Goal: Check status: Check status

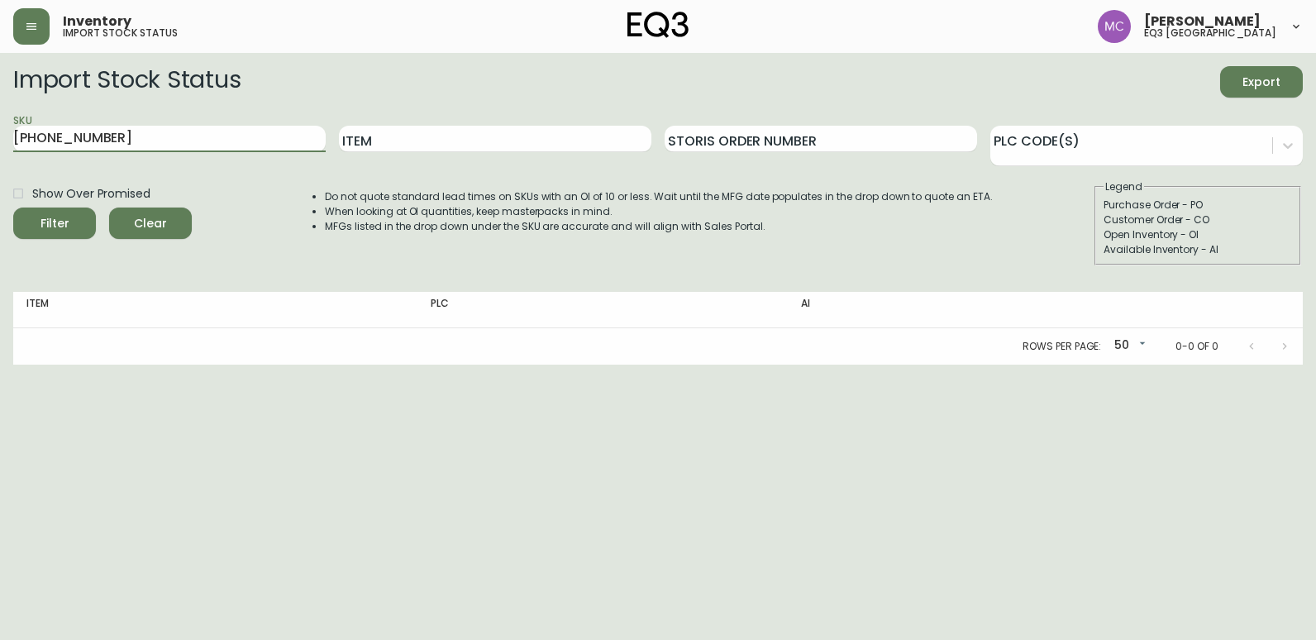
click at [0, 169] on html "Inventory import stock status [PERSON_NAME] eq3 [GEOGRAPHIC_DATA] Import Stock …" at bounding box center [658, 182] width 1316 height 365
click at [13, 207] on button "Filter" at bounding box center [54, 222] width 83 height 31
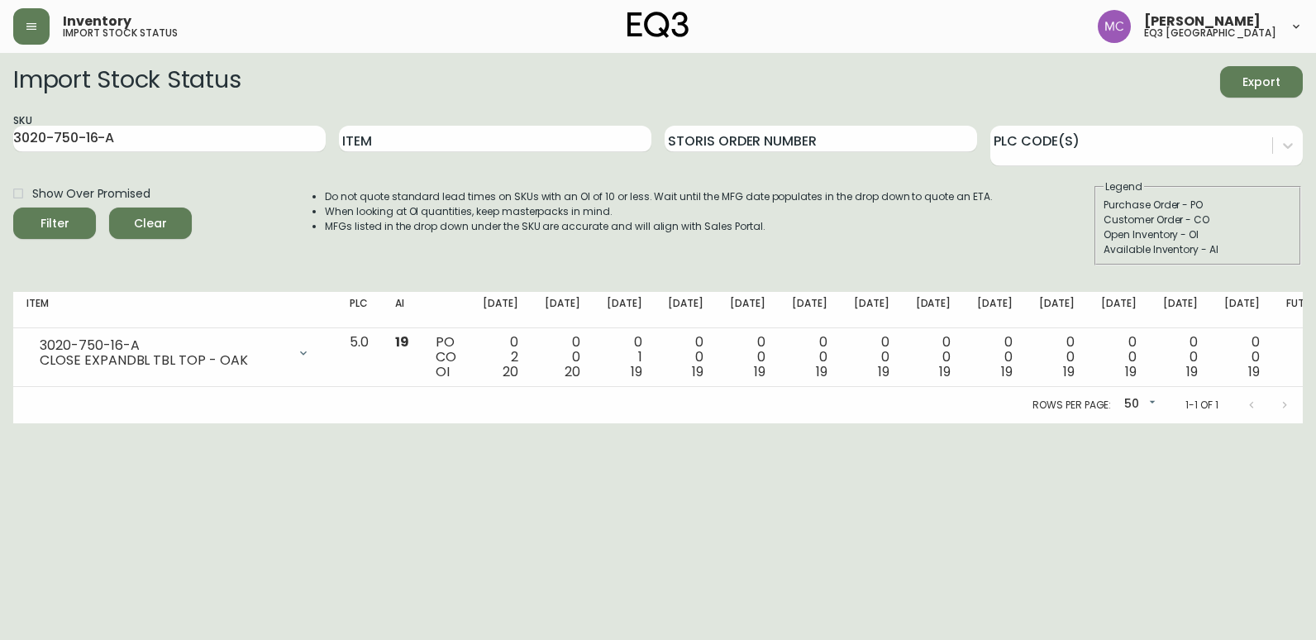
click at [122, 155] on div "SKU 3020-750-16-A" at bounding box center [169, 139] width 312 height 54
click at [260, 144] on input "3020-750-16-A" at bounding box center [169, 139] width 312 height 26
drag, startPoint x: 33, startPoint y: 150, endPoint x: -3, endPoint y: 184, distance: 50.3
click at [0, 184] on html "Inventory import stock status [PERSON_NAME] eq3 [GEOGRAPHIC_DATA] Import Stock …" at bounding box center [658, 211] width 1316 height 423
paste input "B"
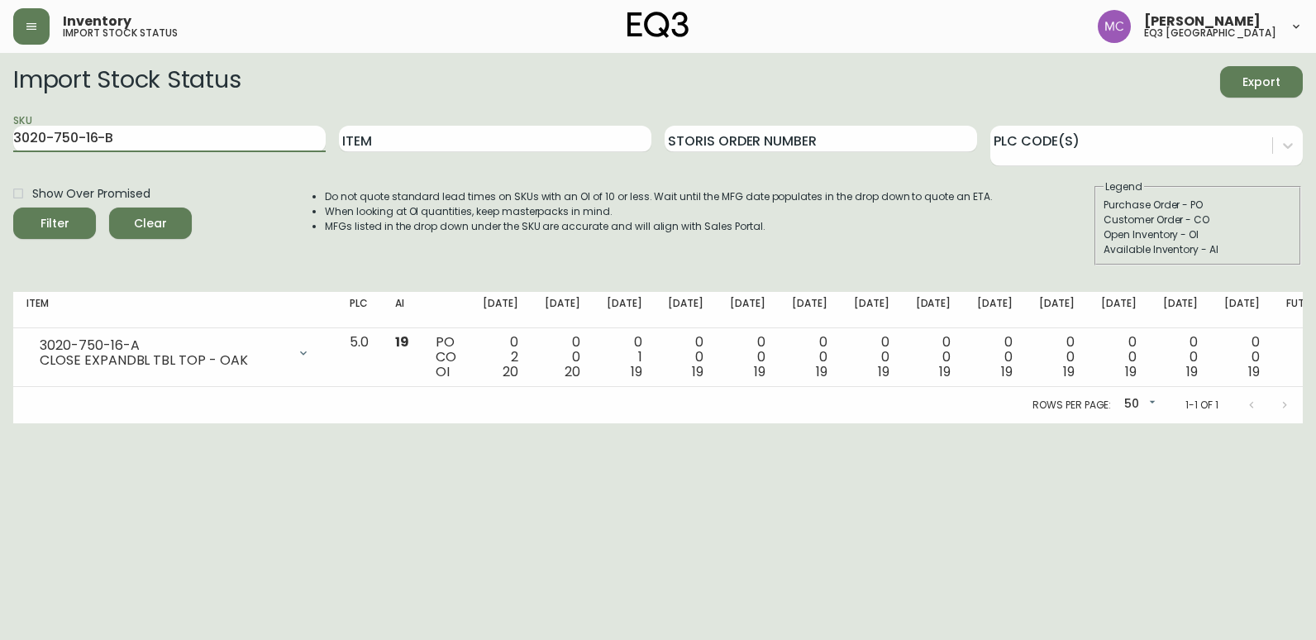
click at [13, 207] on button "Filter" at bounding box center [54, 222] width 83 height 31
click at [0, 302] on html "Inventory import stock status [PERSON_NAME] eq3 [GEOGRAPHIC_DATA] Import Stock …" at bounding box center [658, 211] width 1316 height 423
drag, startPoint x: 127, startPoint y: 137, endPoint x: -3, endPoint y: 134, distance: 130.6
click at [0, 134] on html "Inventory import stock status [PERSON_NAME] eq3 [GEOGRAPHIC_DATA] Import Stock …" at bounding box center [658, 211] width 1316 height 423
paste input "[PHONE_NUMBER]"
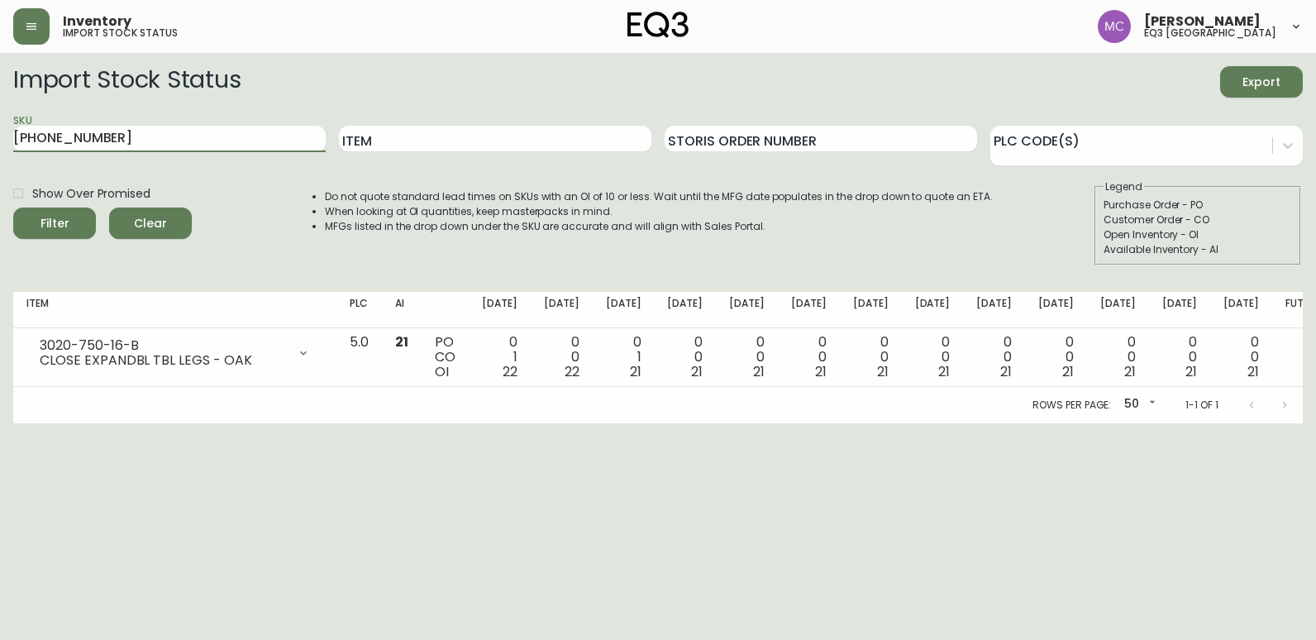
click at [13, 207] on button "Filter" at bounding box center [54, 222] width 83 height 31
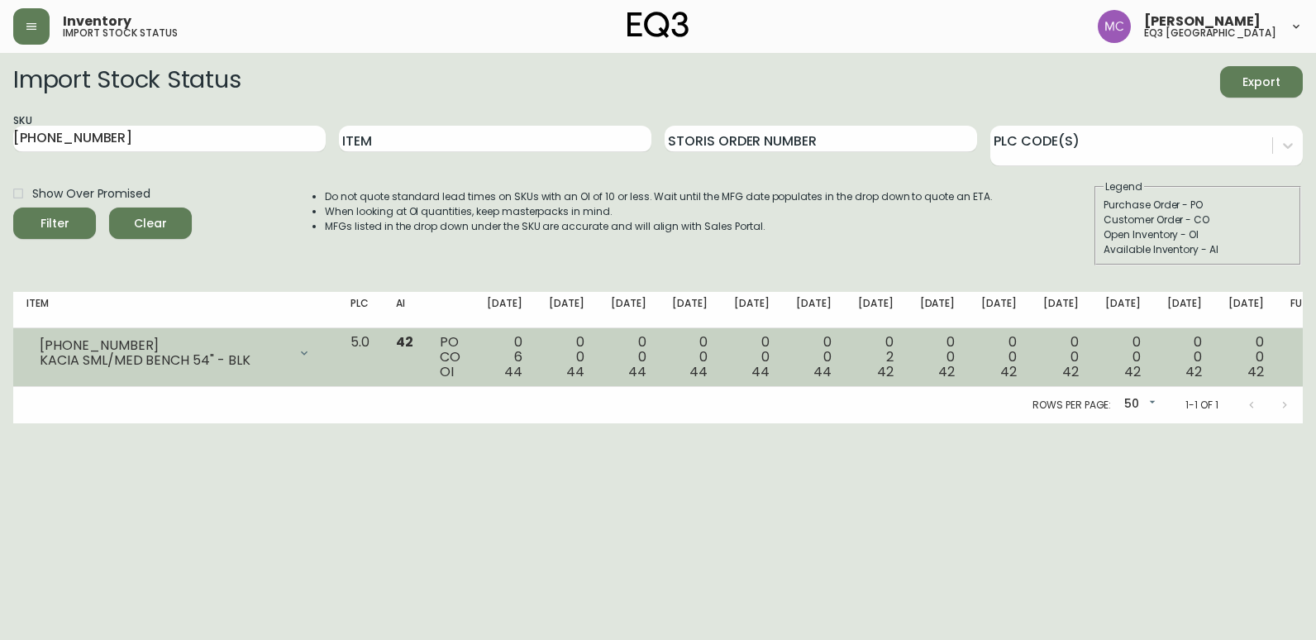
drag, startPoint x: 0, startPoint y: 417, endPoint x: 16, endPoint y: 371, distance: 48.9
click at [1, 418] on main "Import Stock Status Export SKU [PHONE_NUMBER] Item Storis Order Number PLC Code…" at bounding box center [658, 238] width 1316 height 370
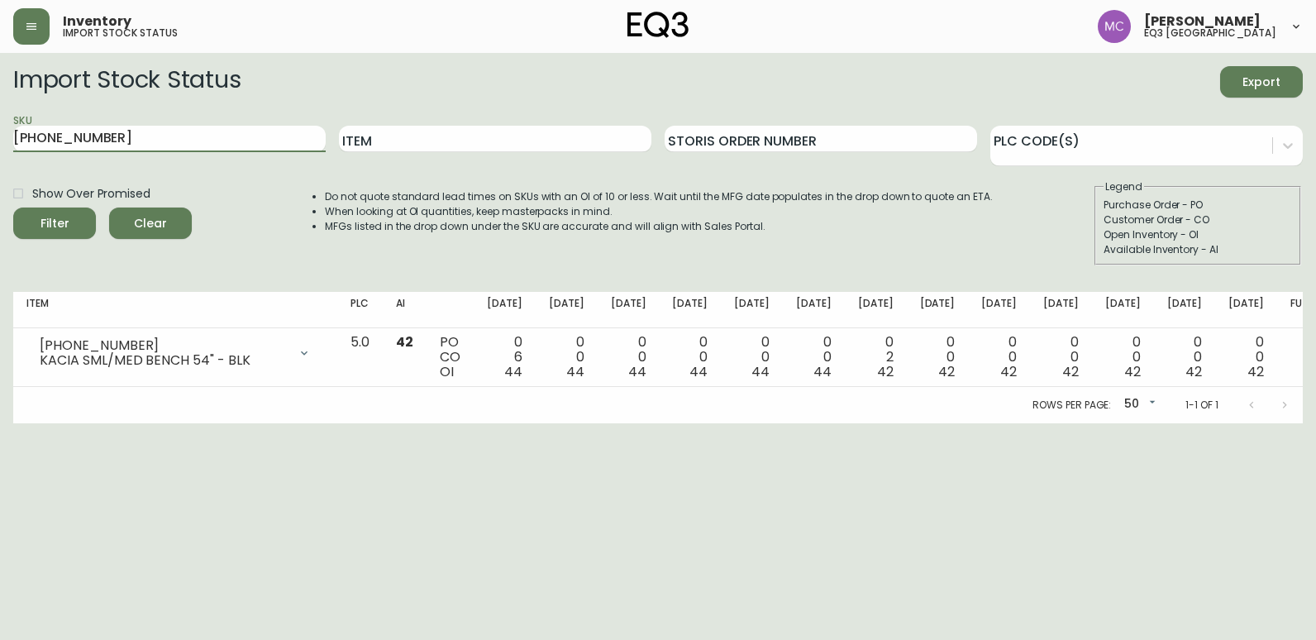
drag, startPoint x: 107, startPoint y: 140, endPoint x: -3, endPoint y: 136, distance: 110.8
click at [0, 136] on html "Inventory import stock status [PERSON_NAME] eq3 [GEOGRAPHIC_DATA] Import Stock …" at bounding box center [658, 211] width 1316 height 423
paste input "[PHONE_NUMBER]"
click at [13, 207] on button "Filter" at bounding box center [54, 222] width 83 height 31
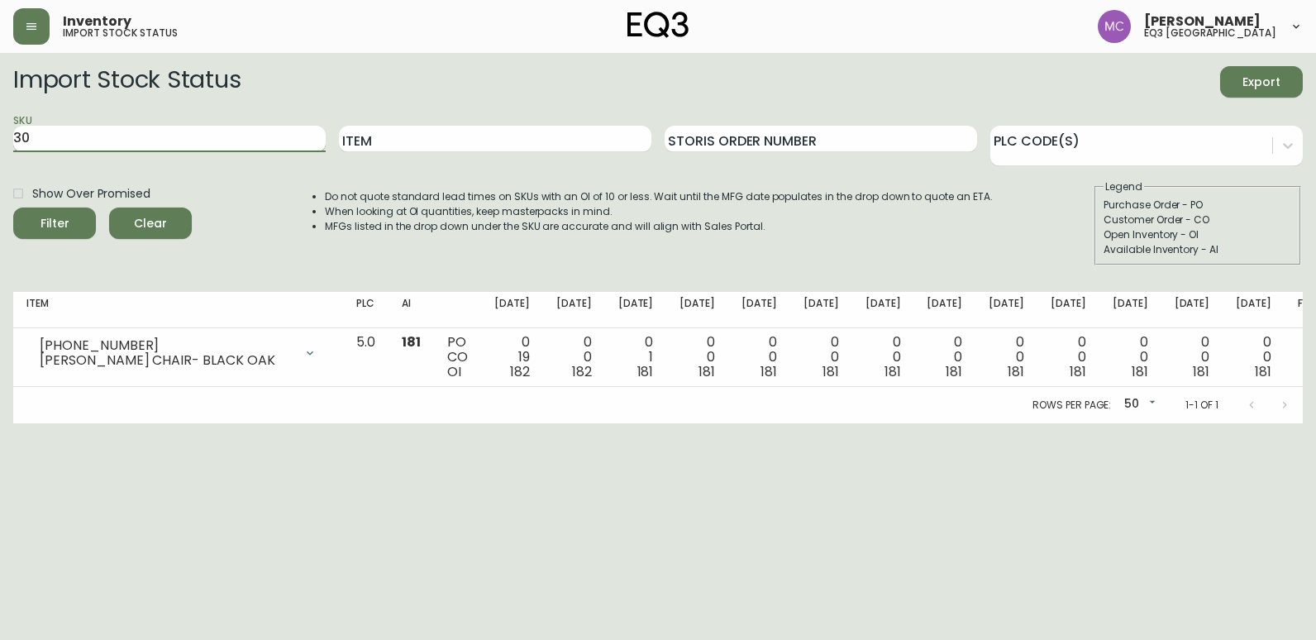
type input "3"
click at [404, 147] on input "Item" at bounding box center [495, 139] width 312 height 26
type input "MYSTIC"
click at [13, 207] on button "Filter" at bounding box center [54, 222] width 83 height 31
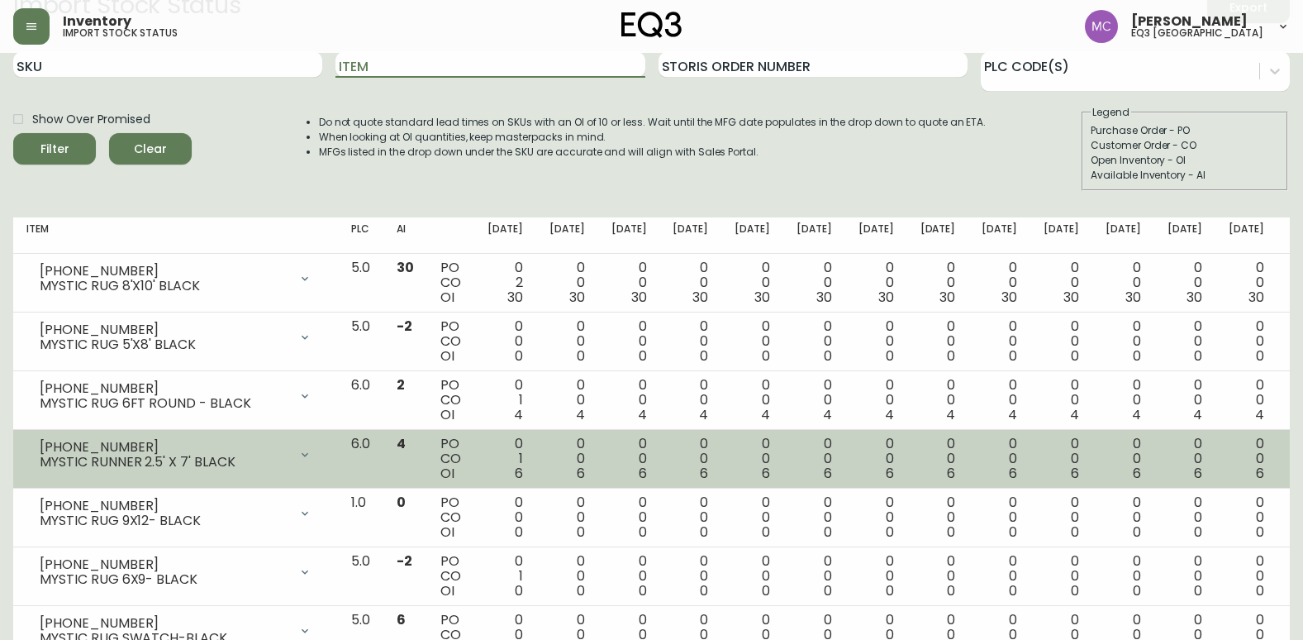
scroll to position [136, 0]
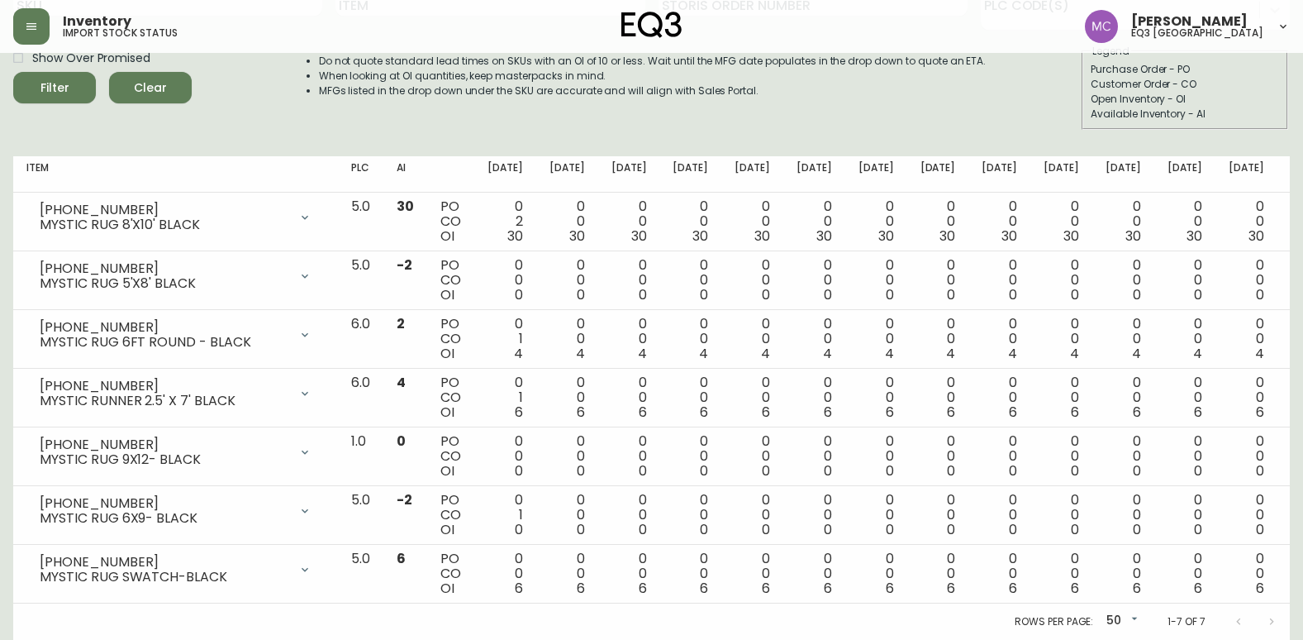
click at [1272, 617] on div at bounding box center [1255, 621] width 66 height 33
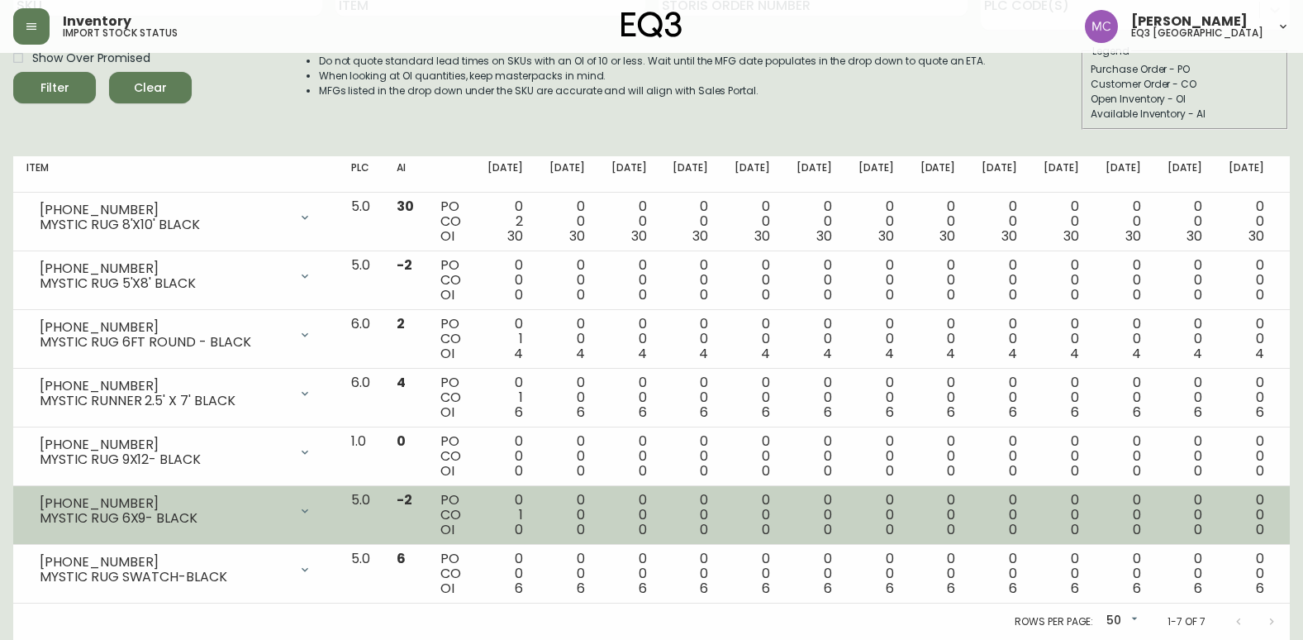
click at [308, 510] on icon at bounding box center [305, 510] width 7 height 4
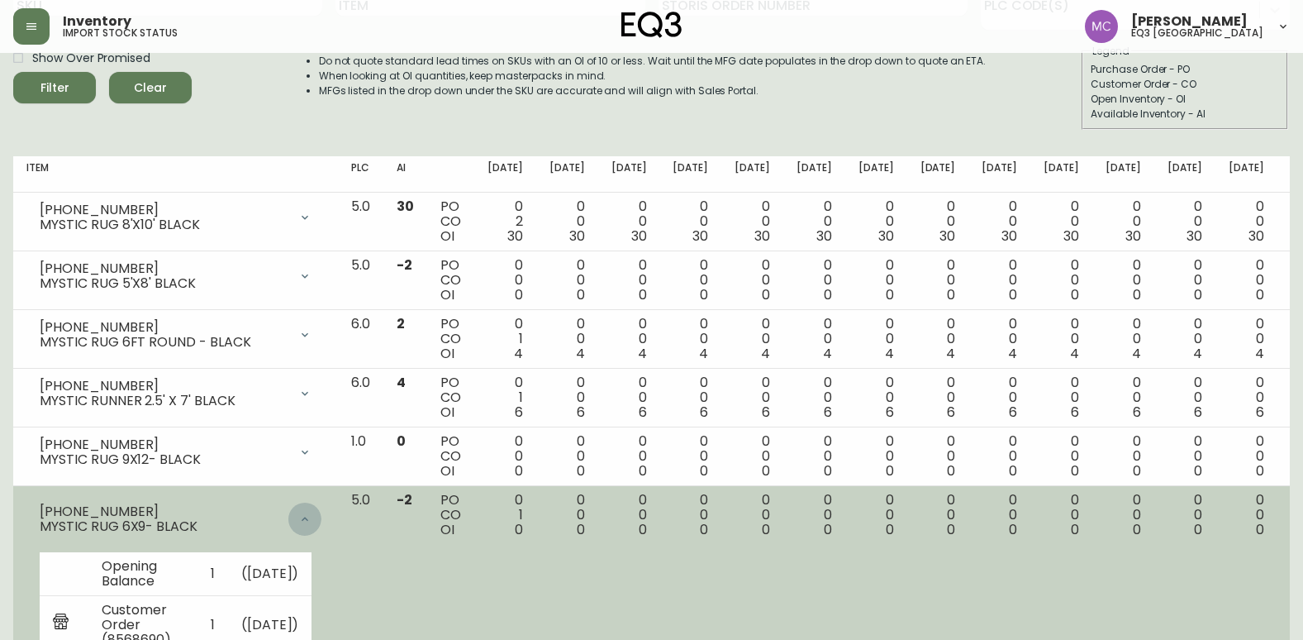
click at [322, 510] on div at bounding box center [304, 519] width 33 height 33
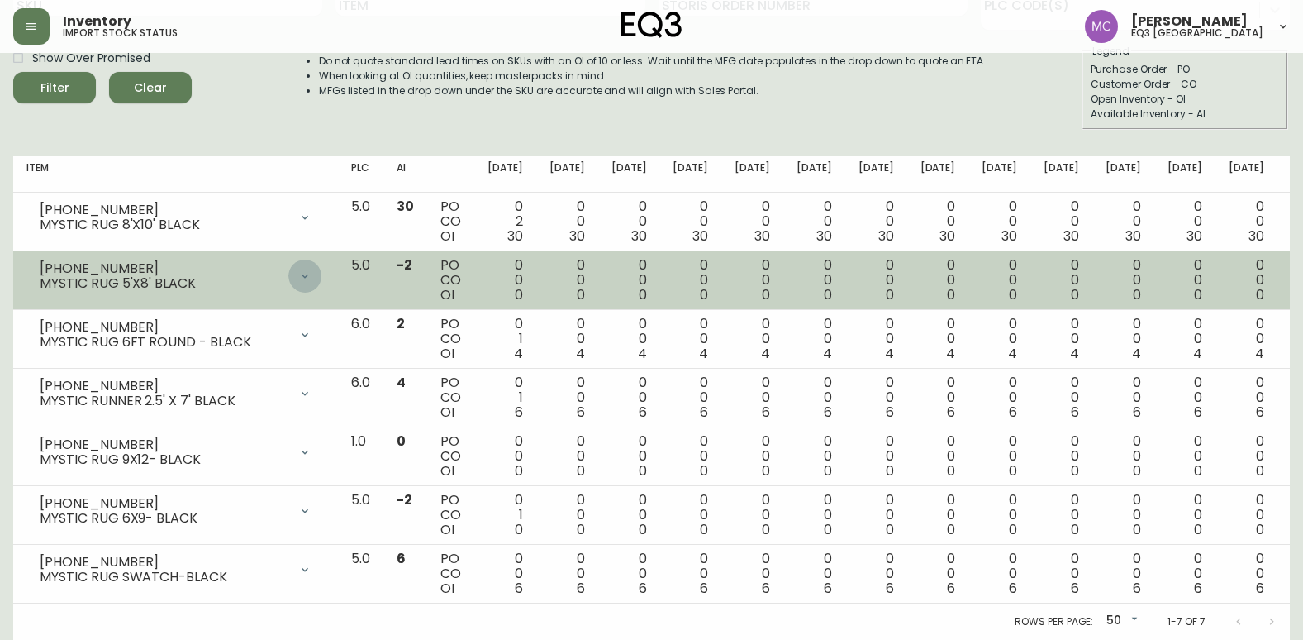
click at [312, 276] on icon at bounding box center [304, 275] width 13 height 13
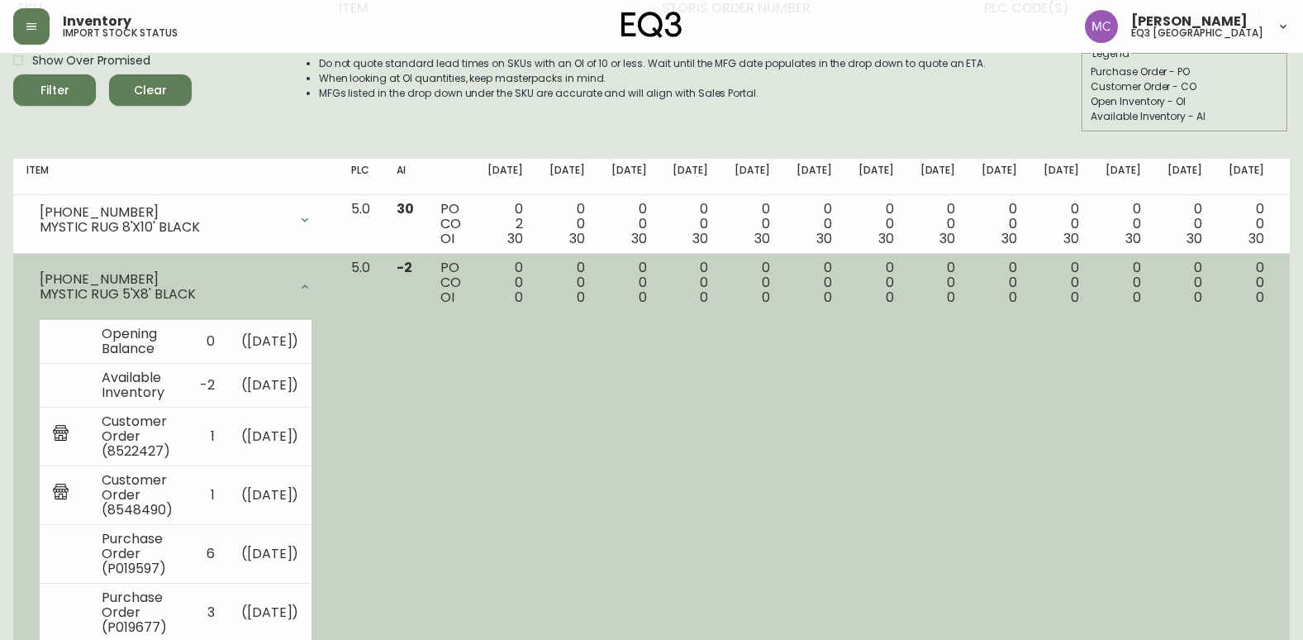
scroll to position [53, 0]
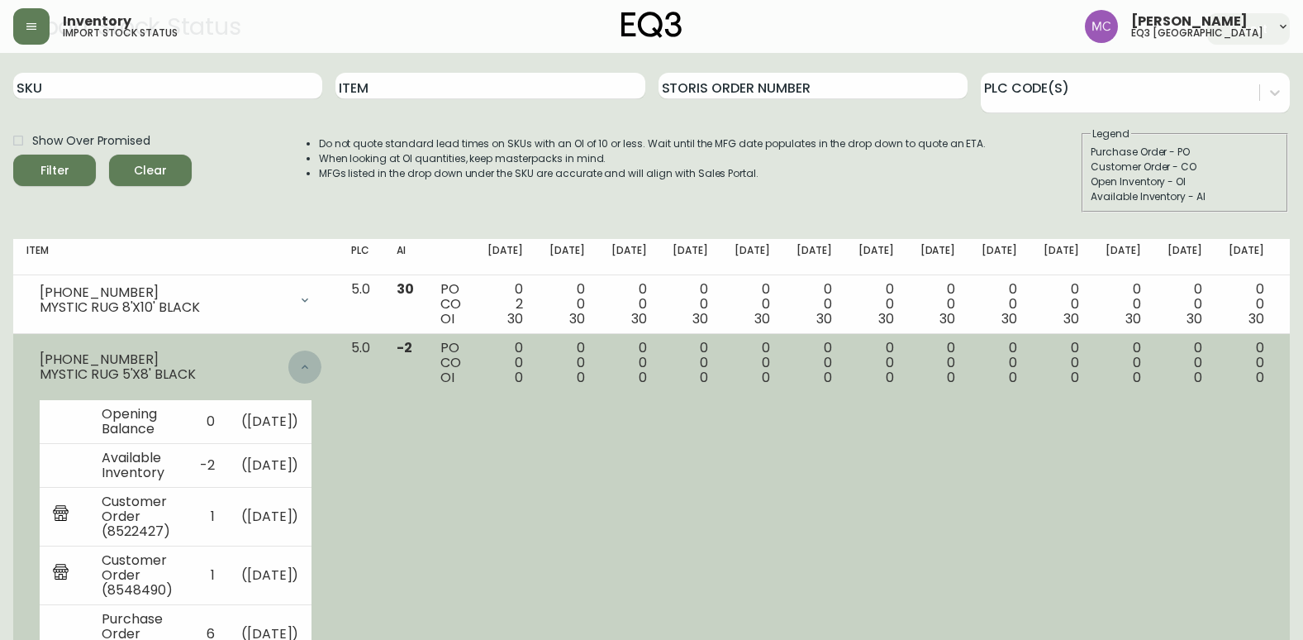
click at [312, 367] on icon at bounding box center [304, 366] width 13 height 13
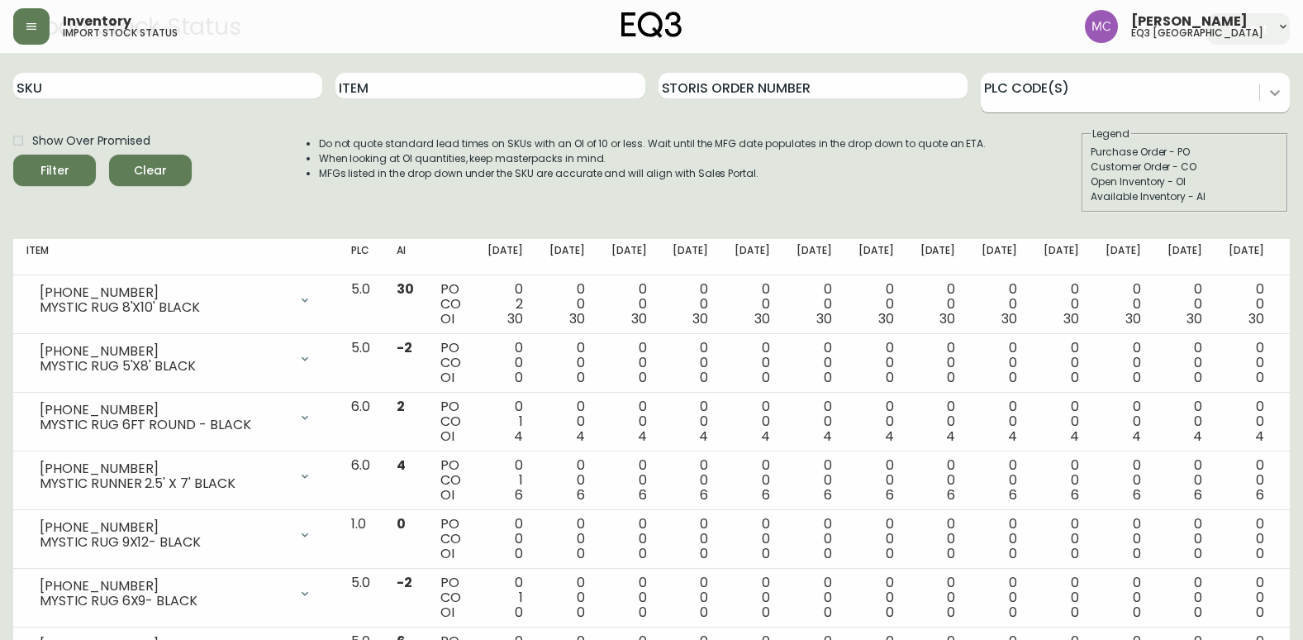
click at [1275, 88] on icon at bounding box center [1275, 92] width 17 height 17
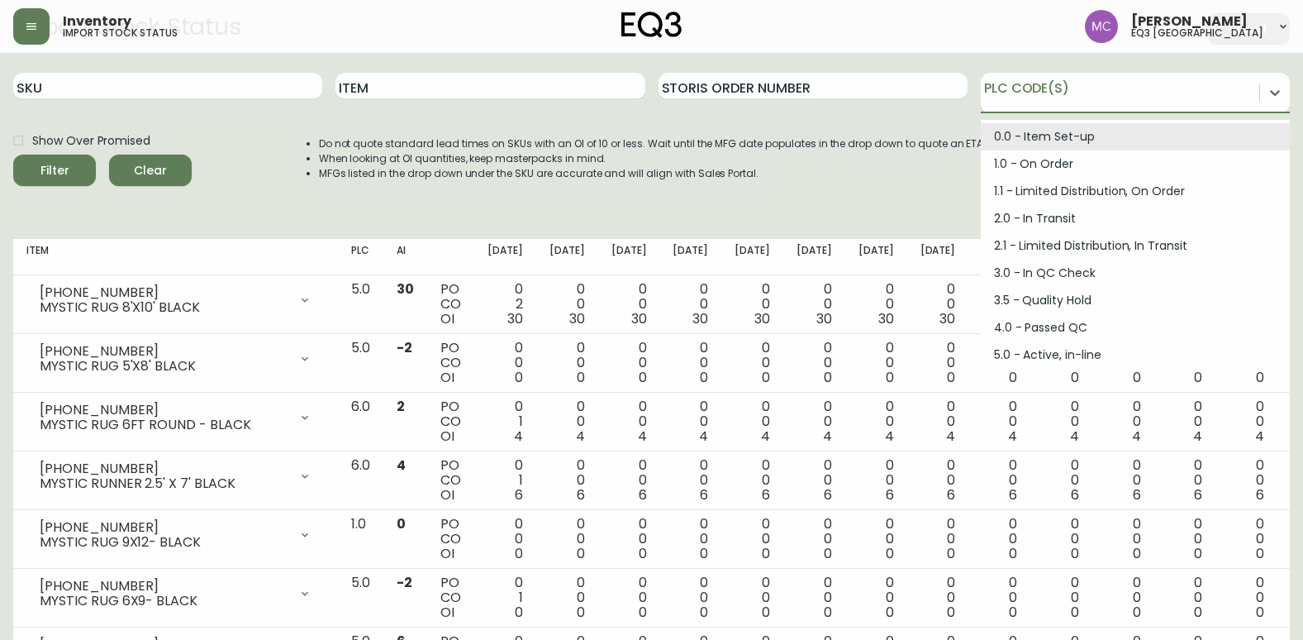
click at [803, 171] on li "MFGs listed in the drop down under the SKU are accurate and will align with Sal…" at bounding box center [653, 173] width 668 height 15
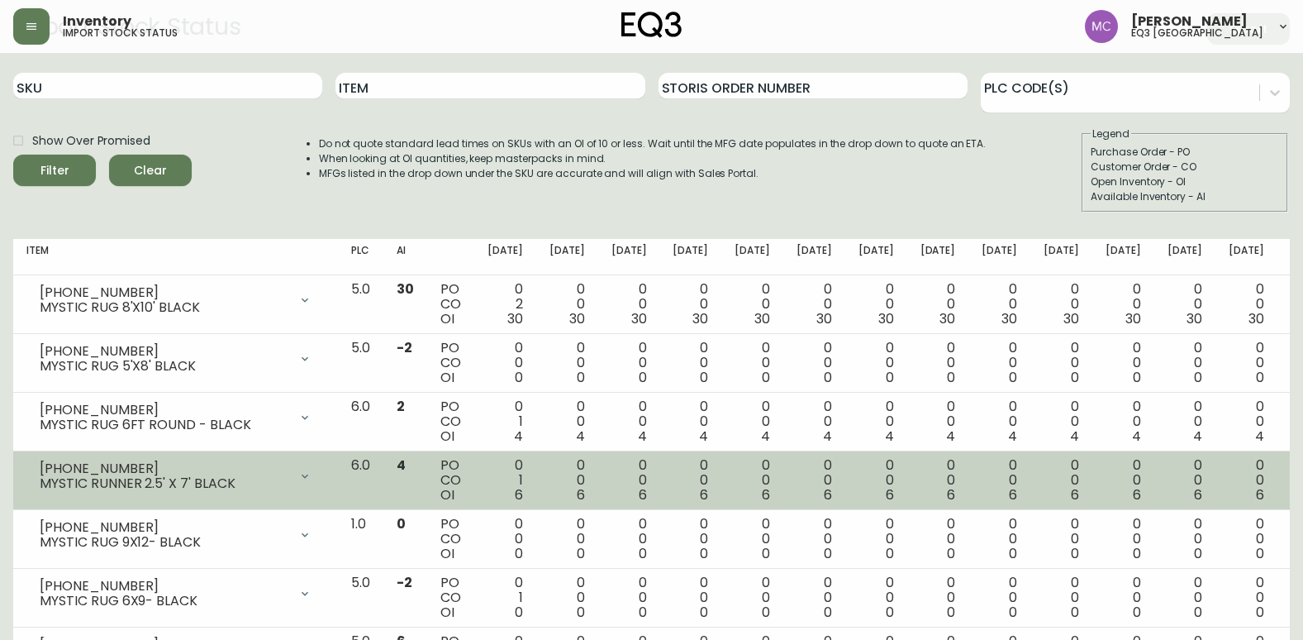
click at [312, 477] on icon at bounding box center [304, 475] width 13 height 13
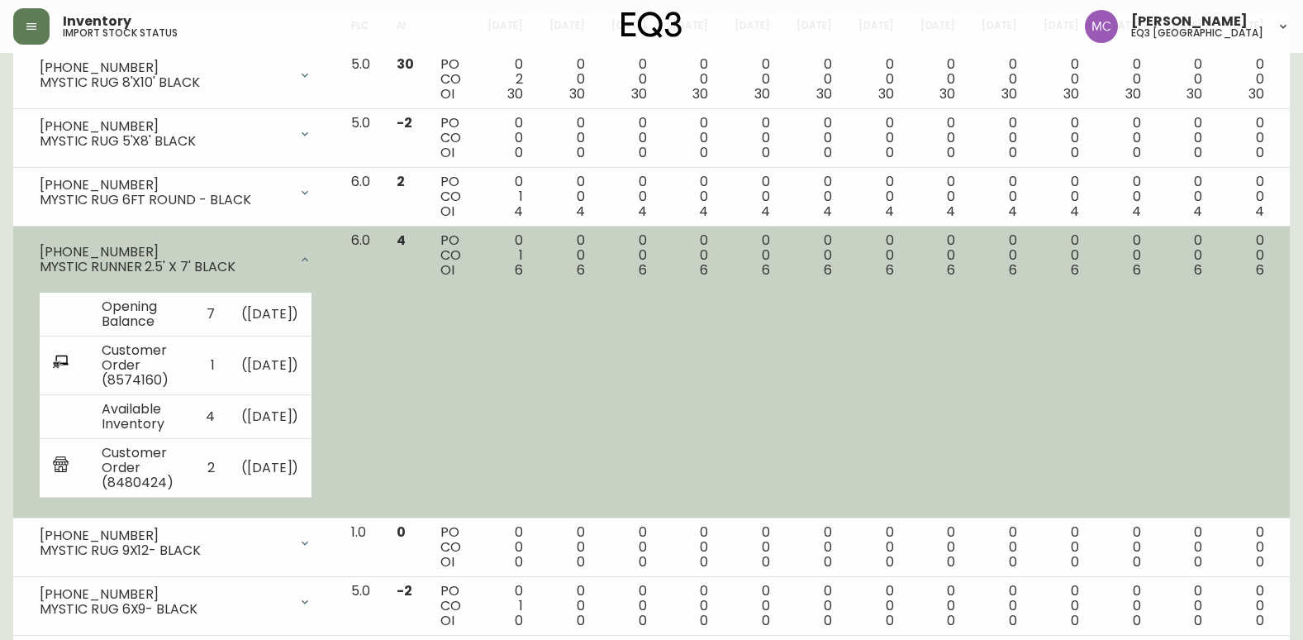
scroll to position [218, 0]
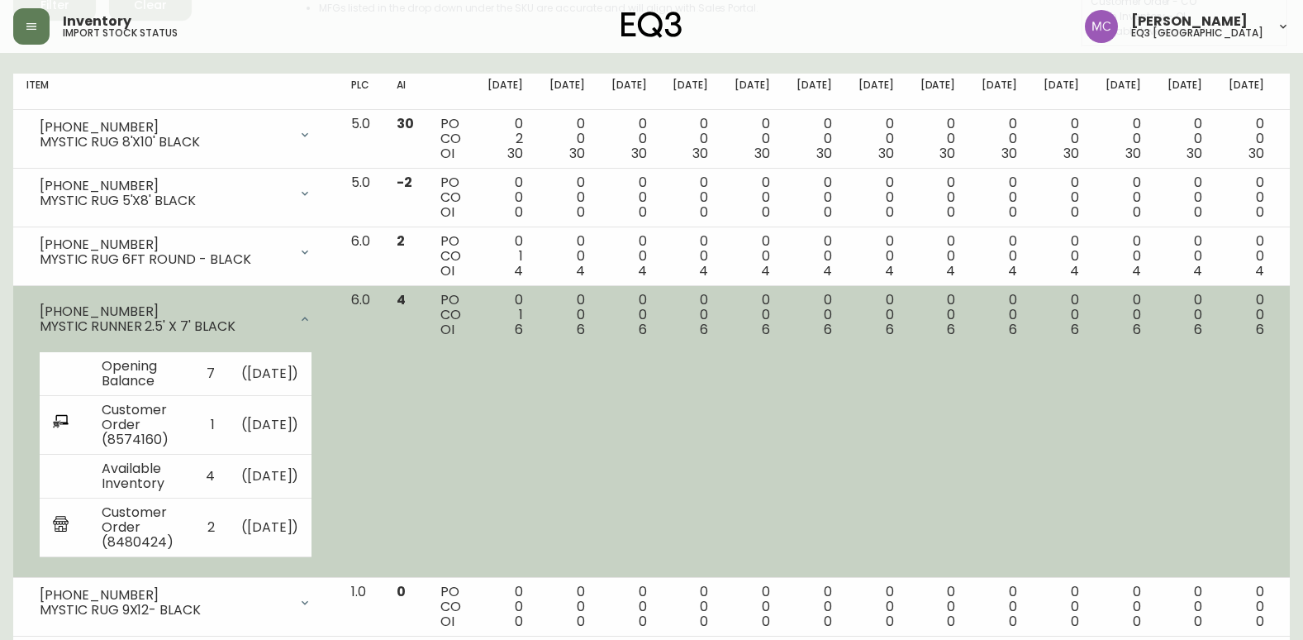
click at [312, 314] on icon at bounding box center [304, 318] width 13 height 13
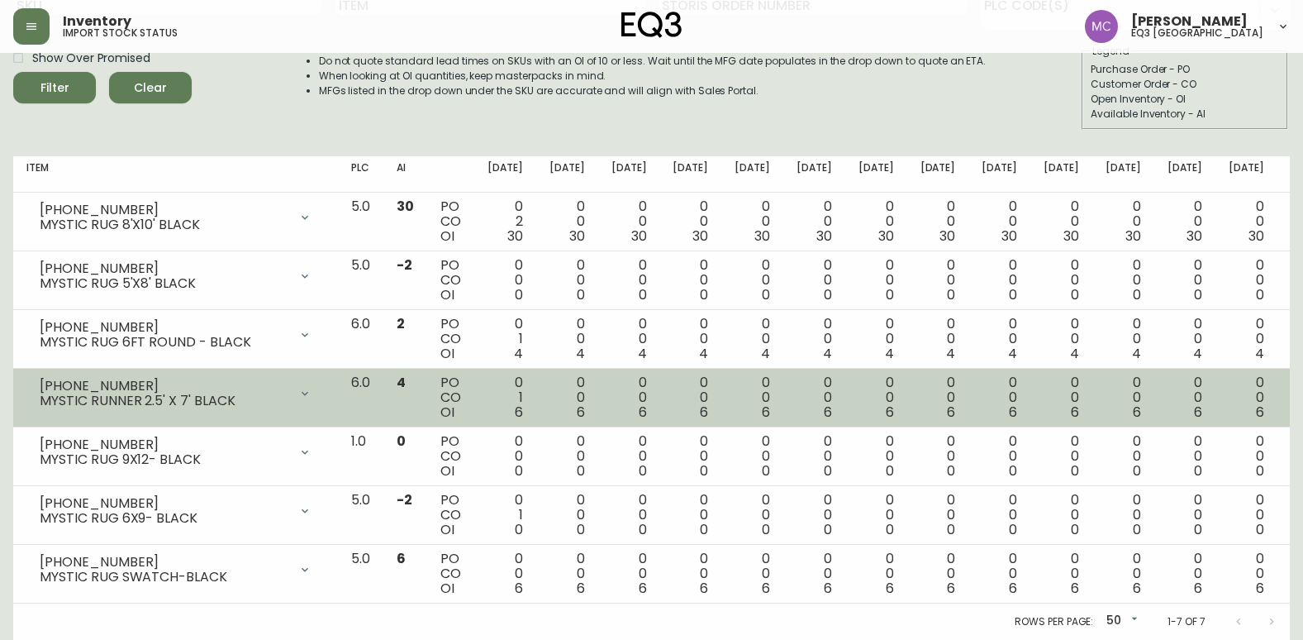
scroll to position [136, 0]
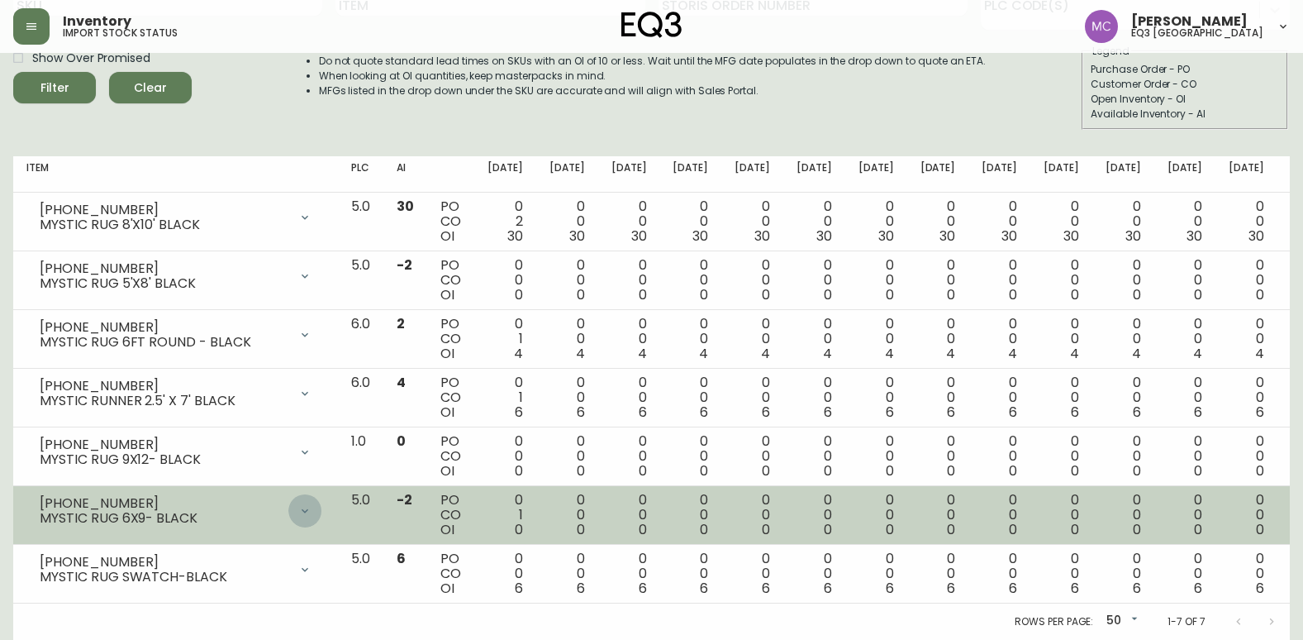
click at [312, 512] on icon at bounding box center [304, 510] width 13 height 13
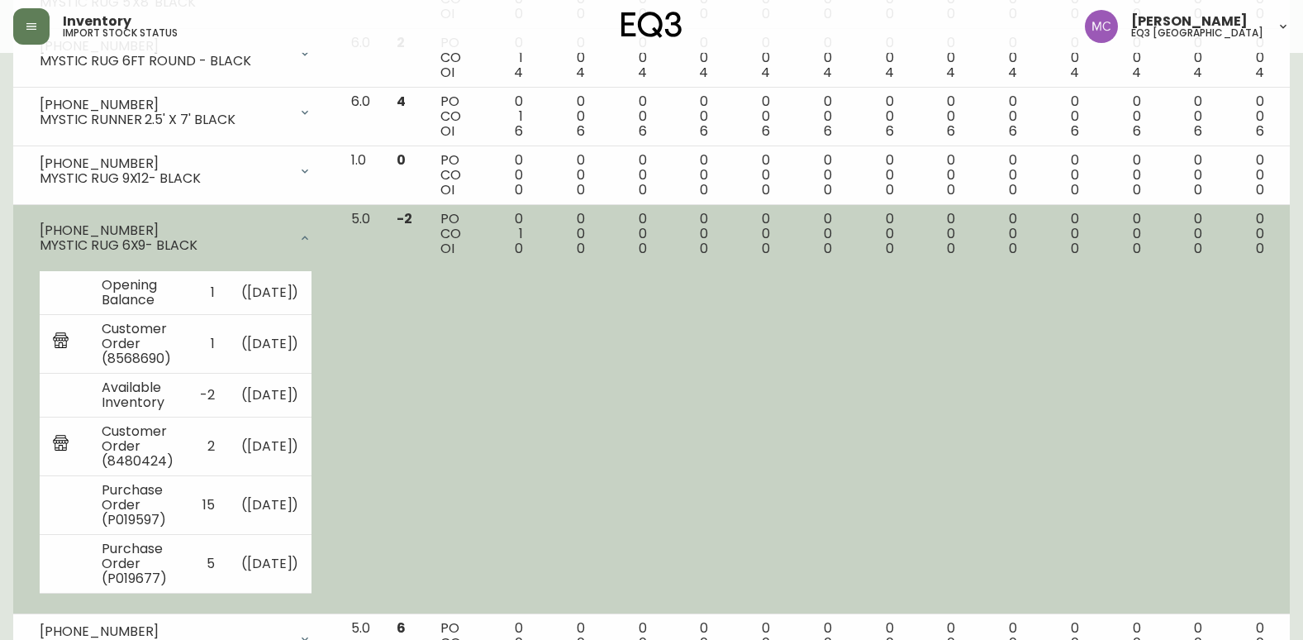
scroll to position [516, 0]
